Goal: Task Accomplishment & Management: Use online tool/utility

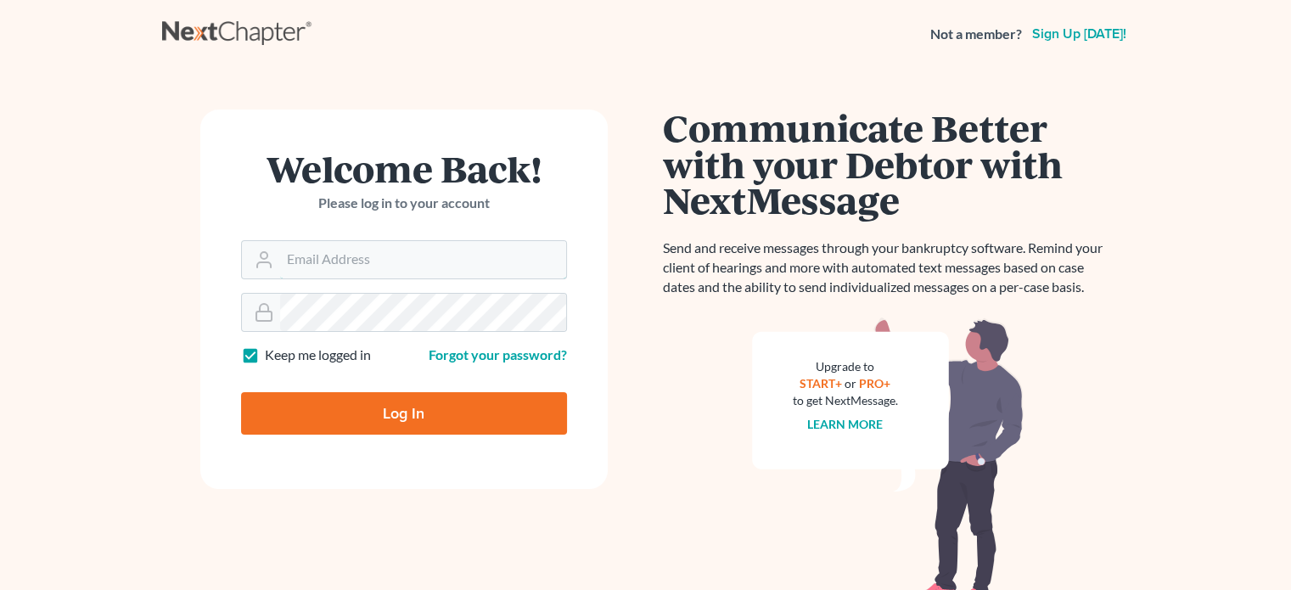
type input "[EMAIL_ADDRESS][DOMAIN_NAME]"
click at [346, 401] on input "Log In" at bounding box center [404, 413] width 326 height 42
type input "Thinking..."
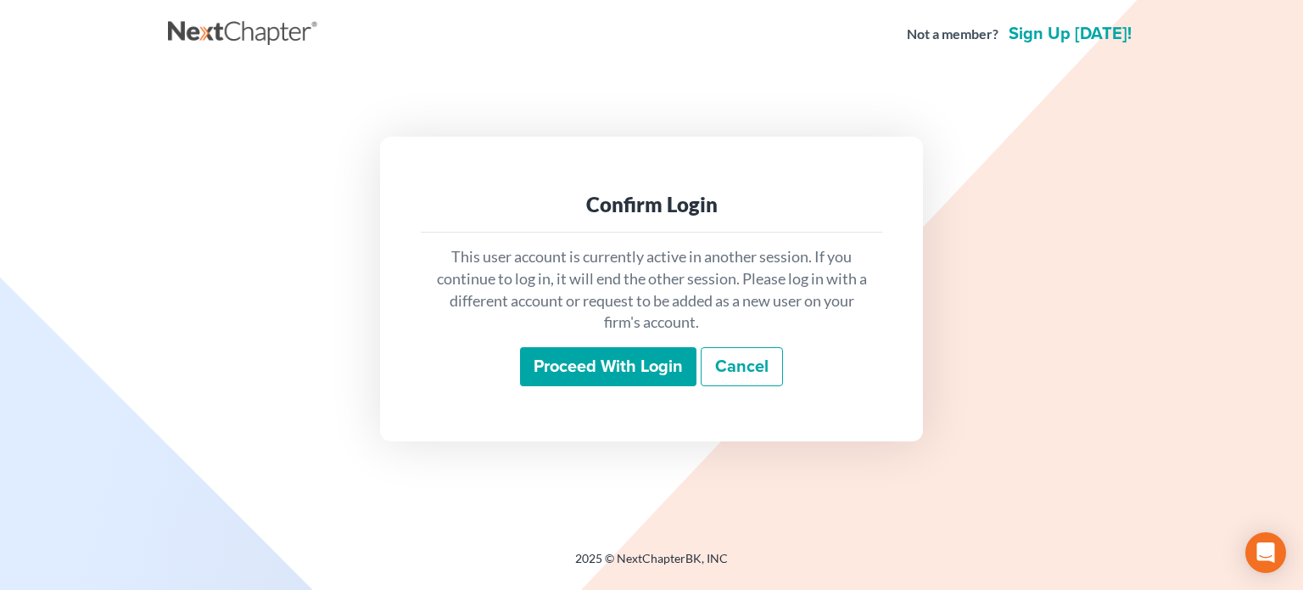
click at [575, 375] on input "Proceed with login" at bounding box center [608, 366] width 176 height 39
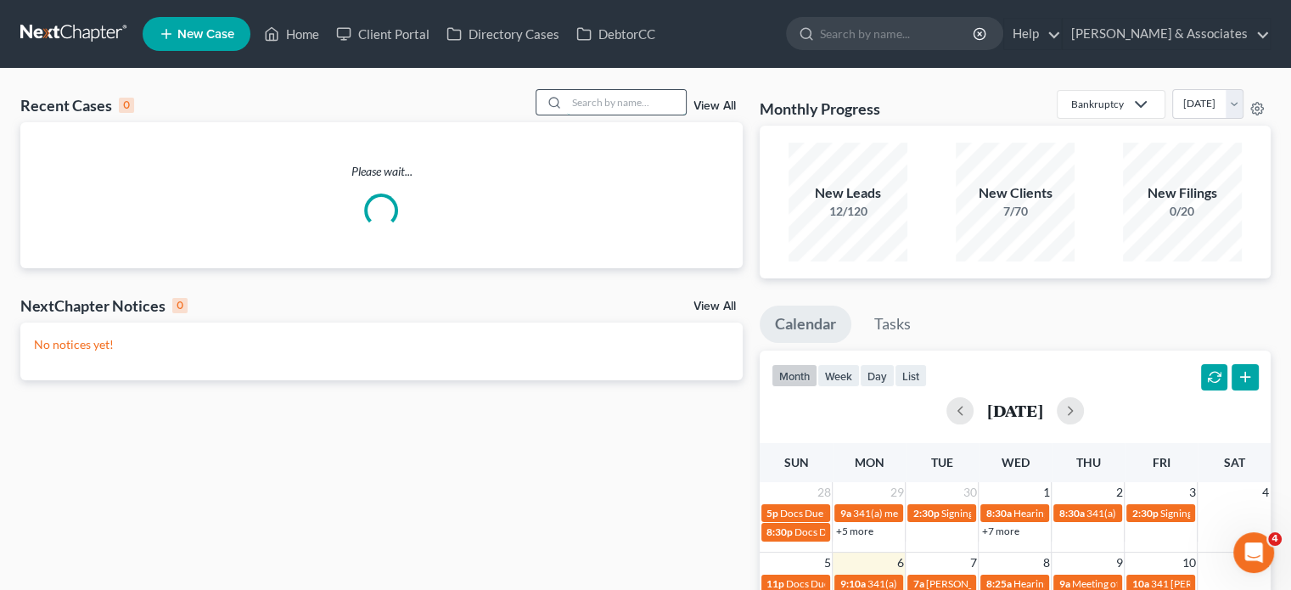
click at [597, 106] on input "search" at bounding box center [626, 102] width 119 height 25
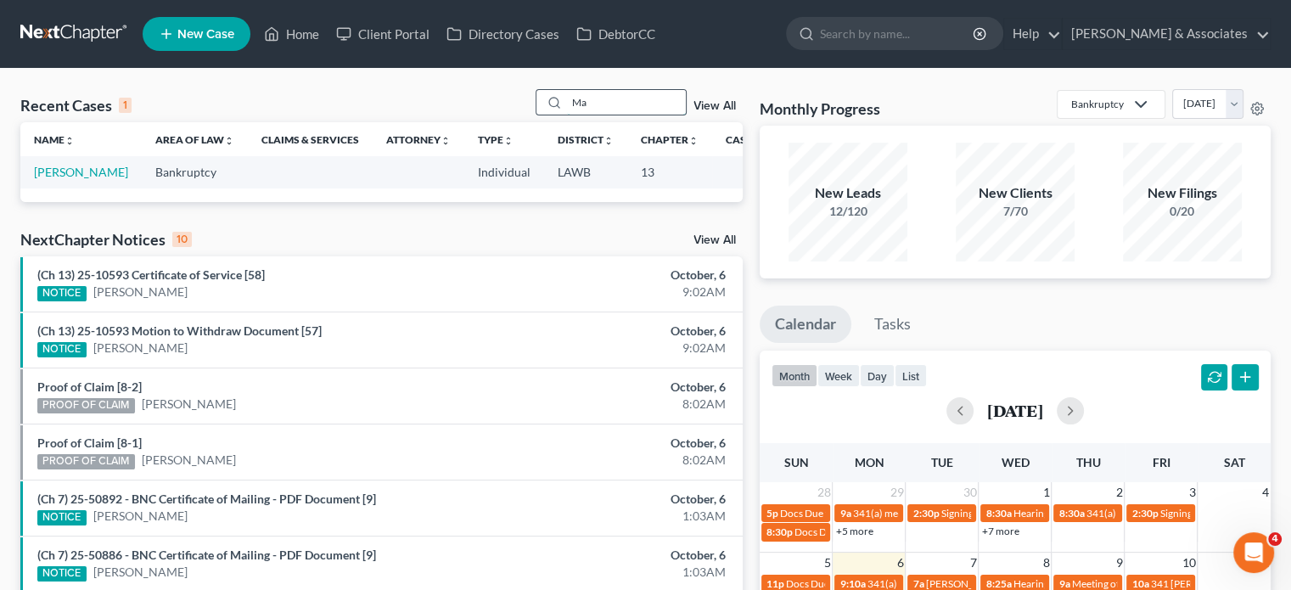
type input "M"
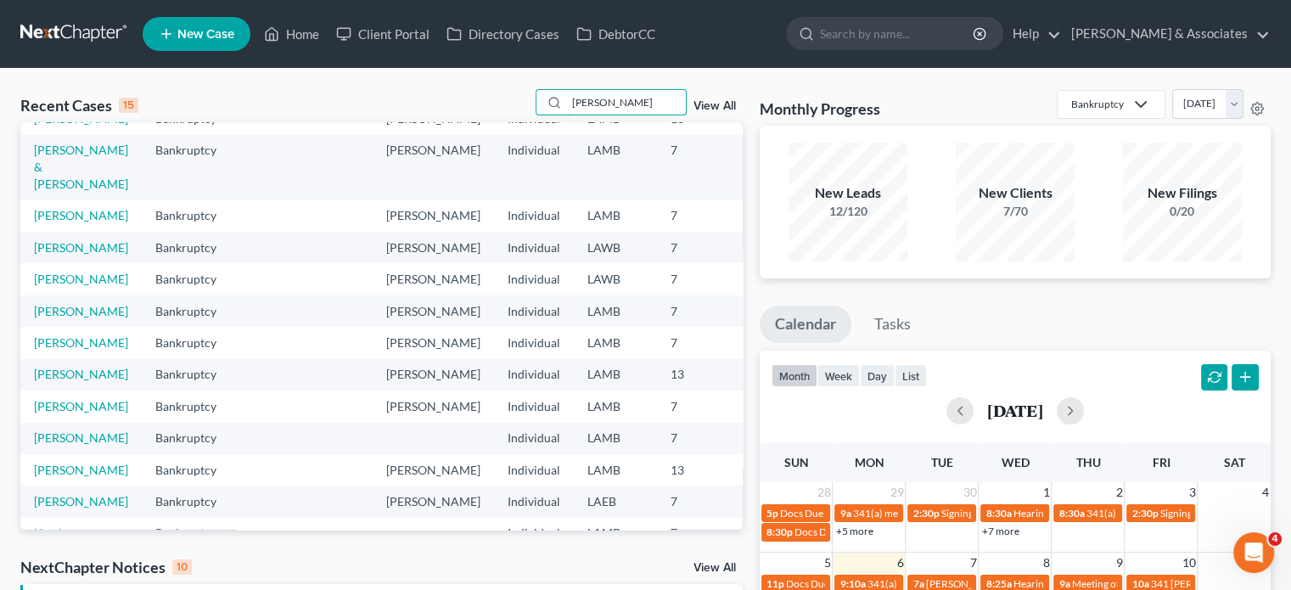
scroll to position [78, 0]
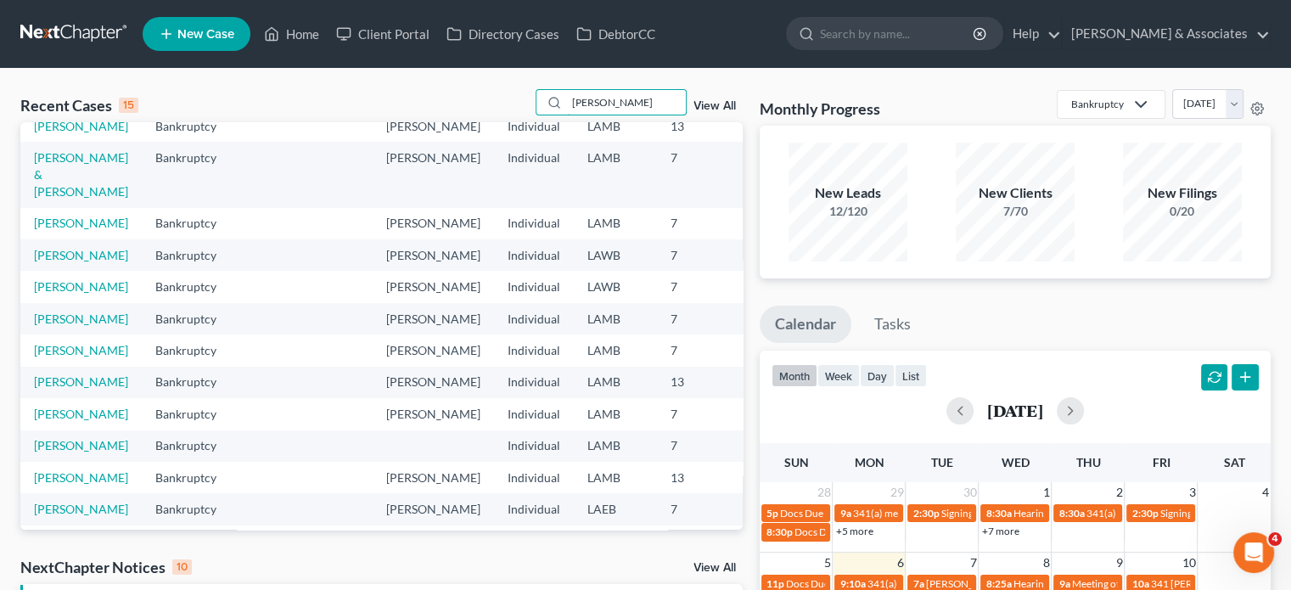
type input "[PERSON_NAME]"
